Goal: Ask a question

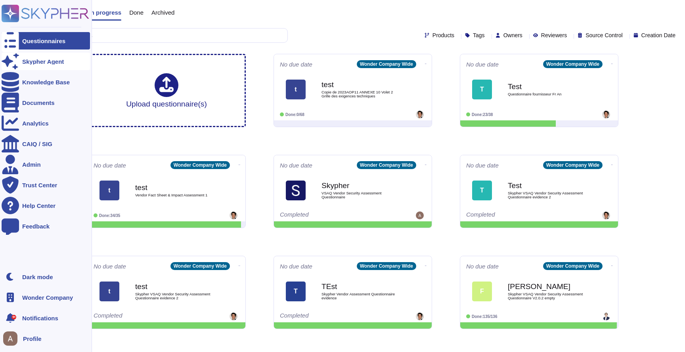
click at [20, 63] on div "Skypher Agent" at bounding box center [46, 61] width 88 height 17
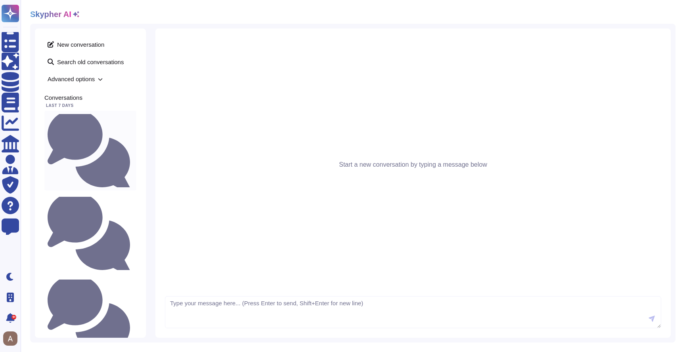
click at [96, 114] on div "When do you plan to be SOC2 certified ?" at bounding box center [90, 151] width 92 height 80
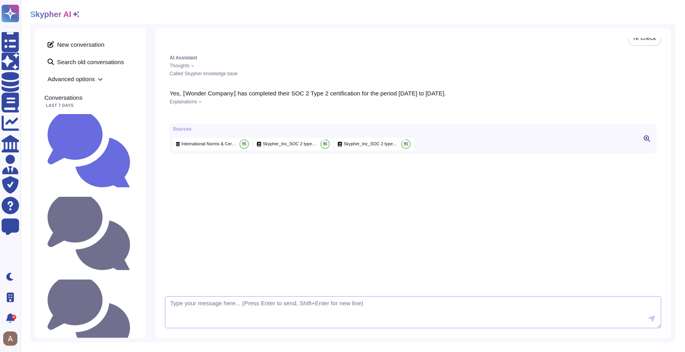
scroll to position [568, 0]
click at [65, 46] on span "New conversation" at bounding box center [90, 44] width 92 height 13
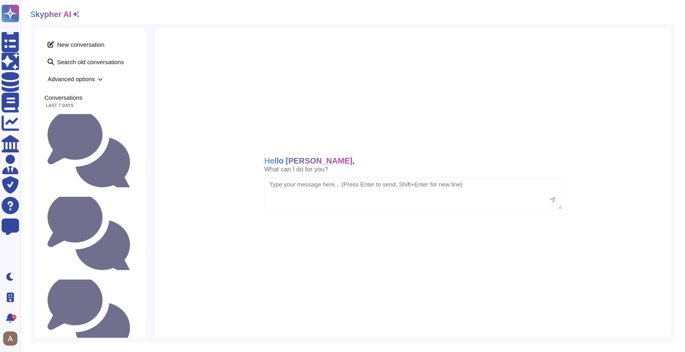
click at [213, 101] on div "Hello [PERSON_NAME], What can I do for you?" at bounding box center [412, 184] width 515 height 310
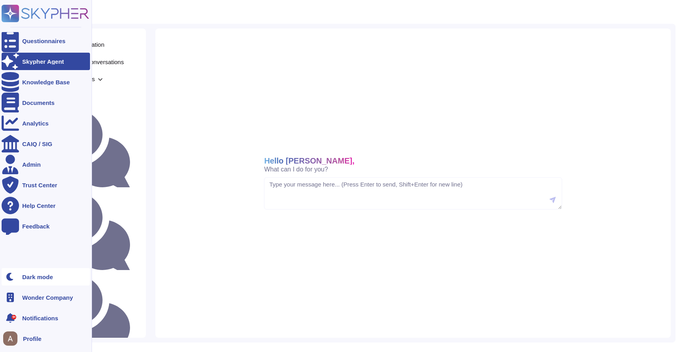
click at [27, 270] on div "Dark mode" at bounding box center [46, 276] width 88 height 17
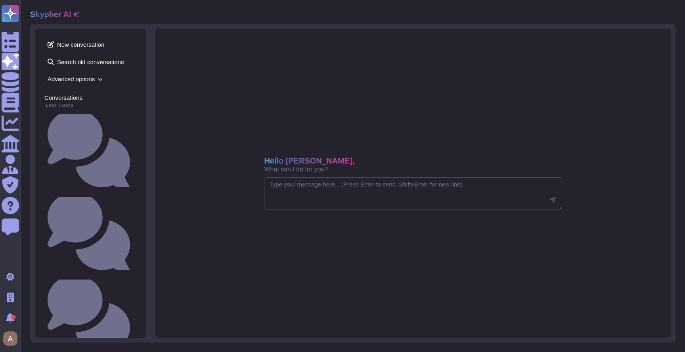
click at [301, 127] on div "Hello [PERSON_NAME], What can I do for you?" at bounding box center [412, 184] width 515 height 310
click at [281, 126] on div "Hello [PERSON_NAME], What can I do for you?" at bounding box center [412, 184] width 515 height 310
click at [337, 197] on textarea at bounding box center [413, 194] width 298 height 32
click at [222, 86] on div "Hello [PERSON_NAME], What can I do for you?" at bounding box center [412, 184] width 515 height 310
click at [331, 168] on div "Hello [PERSON_NAME], What can I do for you?" at bounding box center [413, 165] width 298 height 16
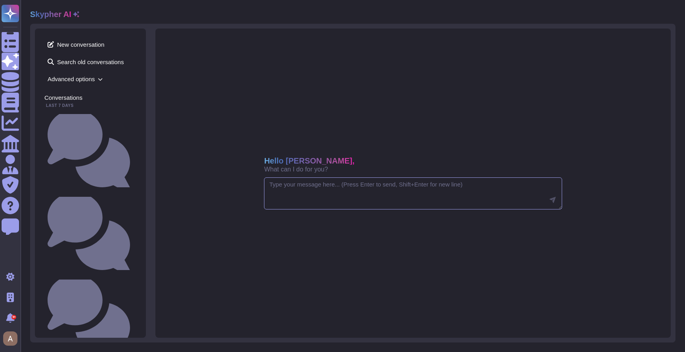
click at [332, 182] on textarea at bounding box center [413, 194] width 298 height 32
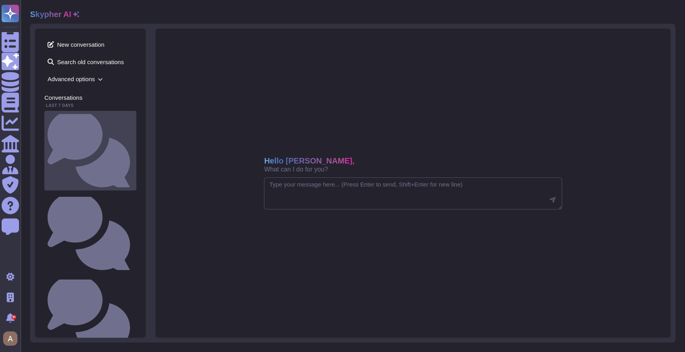
click at [133, 148] on small "When do you plan to be SOC2 certified ?" at bounding box center [133, 150] width 0 height 5
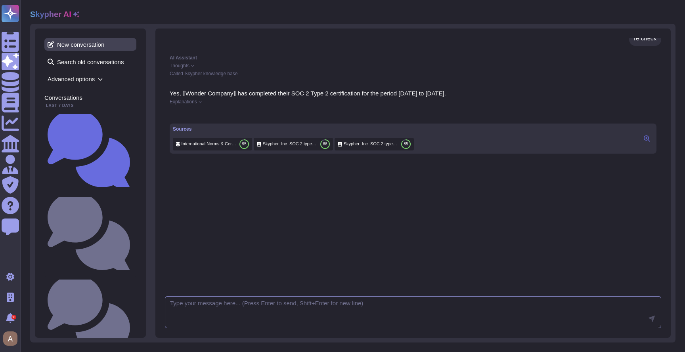
scroll to position [572, 0]
click at [80, 45] on span "New conversation" at bounding box center [90, 44] width 92 height 13
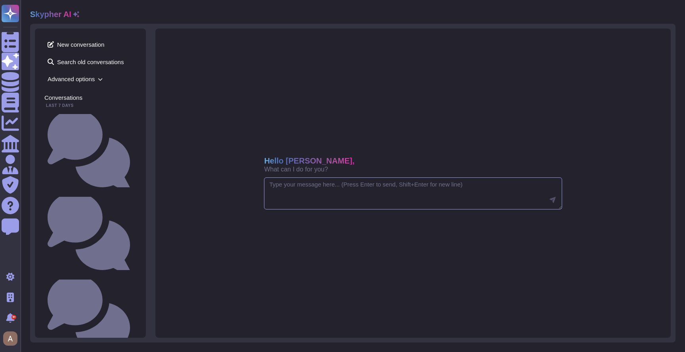
click at [275, 199] on textarea at bounding box center [413, 194] width 298 height 32
click at [73, 42] on span "New conversation" at bounding box center [90, 44] width 92 height 13
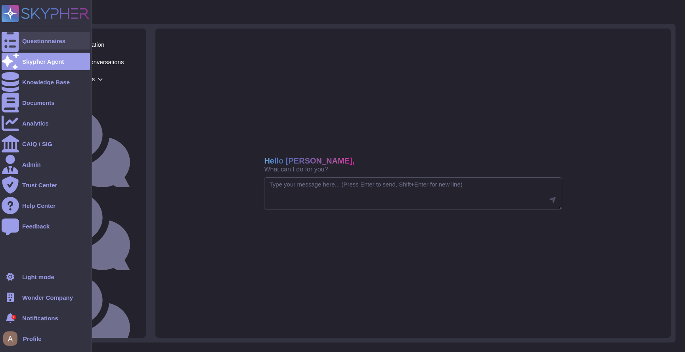
click at [15, 45] on div at bounding box center [10, 40] width 17 height 17
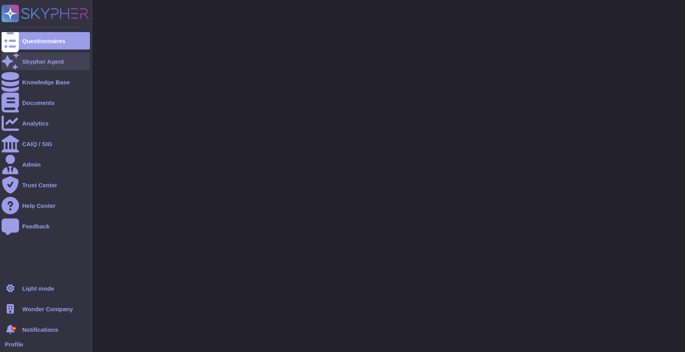
click at [24, 61] on div "Skypher Agent" at bounding box center [43, 62] width 42 height 6
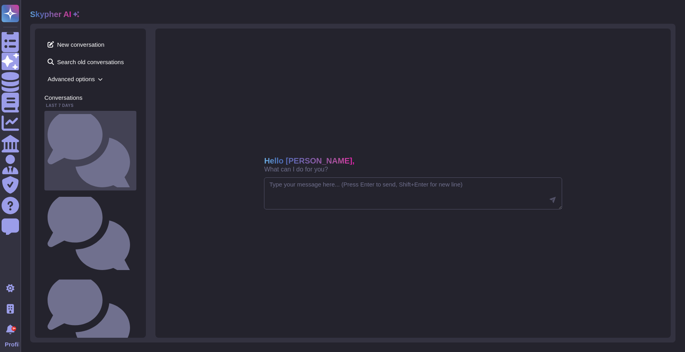
click at [84, 122] on div "When do you plan to be SOC2 certified ?" at bounding box center [90, 151] width 92 height 80
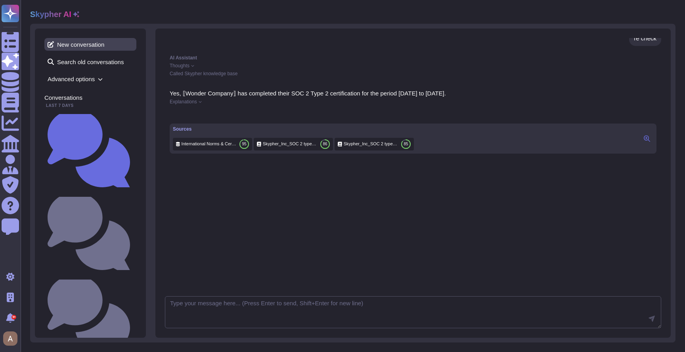
scroll to position [572, 0]
click at [102, 50] on span "New conversation" at bounding box center [90, 44] width 92 height 13
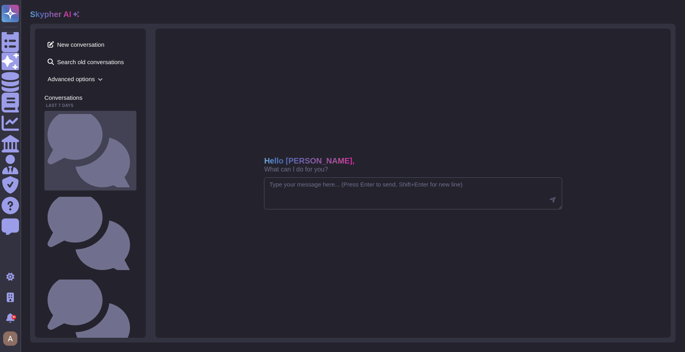
click at [133, 148] on small "When do you plan to be SOC2 certified ?" at bounding box center [133, 150] width 0 height 5
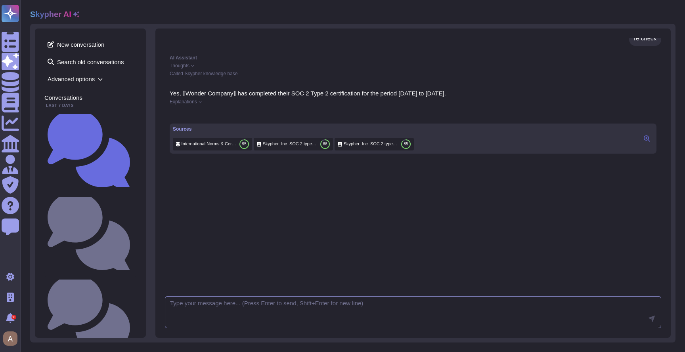
scroll to position [572, 0]
click at [185, 103] on span "Explanations" at bounding box center [183, 101] width 27 height 5
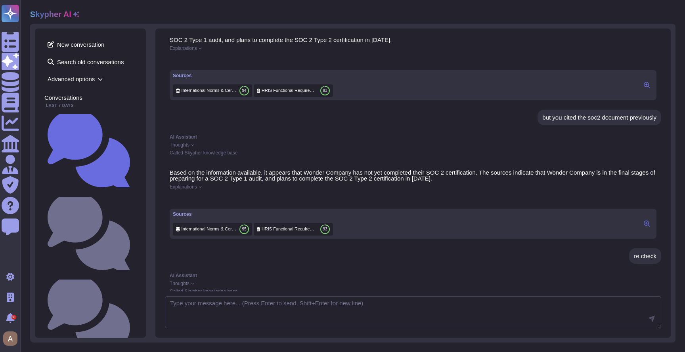
scroll to position [0, 0]
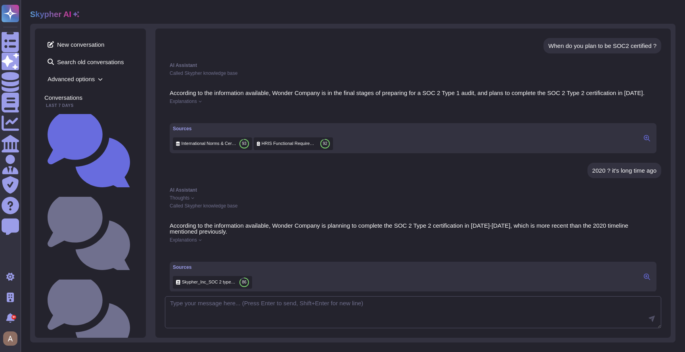
click at [184, 104] on span "Explanations" at bounding box center [183, 101] width 27 height 5
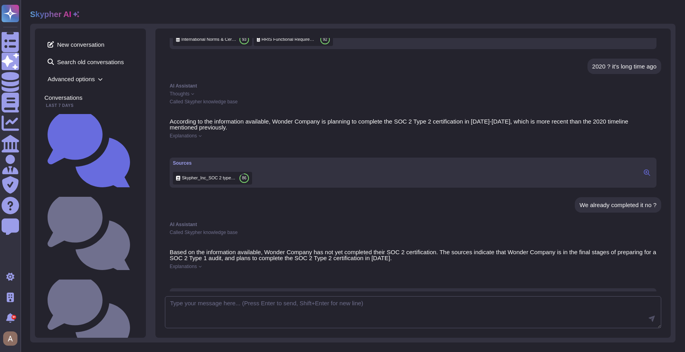
scroll to position [187, 0]
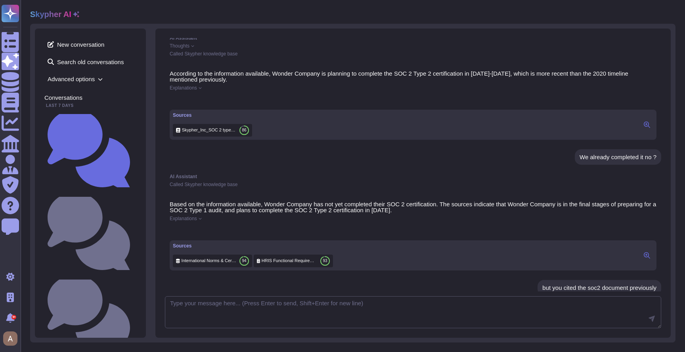
click at [185, 90] on span "Explanations" at bounding box center [183, 88] width 27 height 5
